Goal: Book appointment/travel/reservation

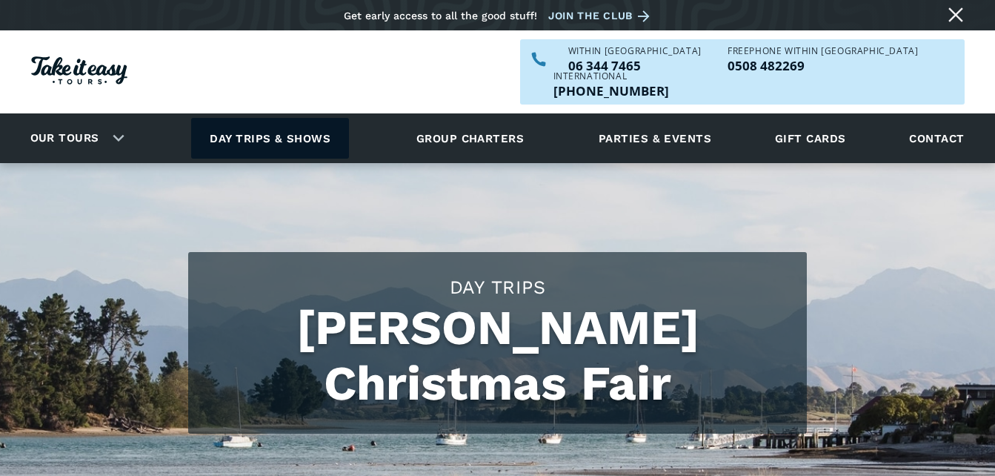
click at [273, 118] on link "Day trips & shows" at bounding box center [270, 138] width 158 height 41
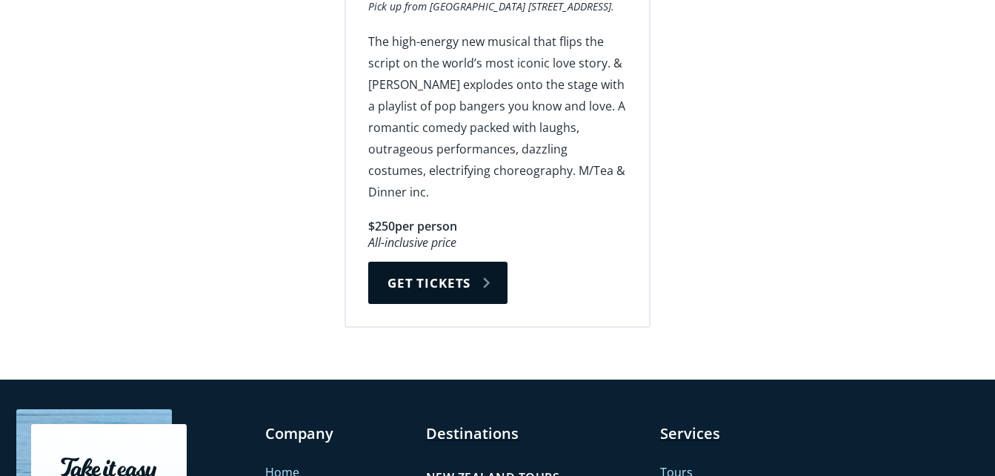
scroll to position [2890, 0]
